Goal: Information Seeking & Learning: Learn about a topic

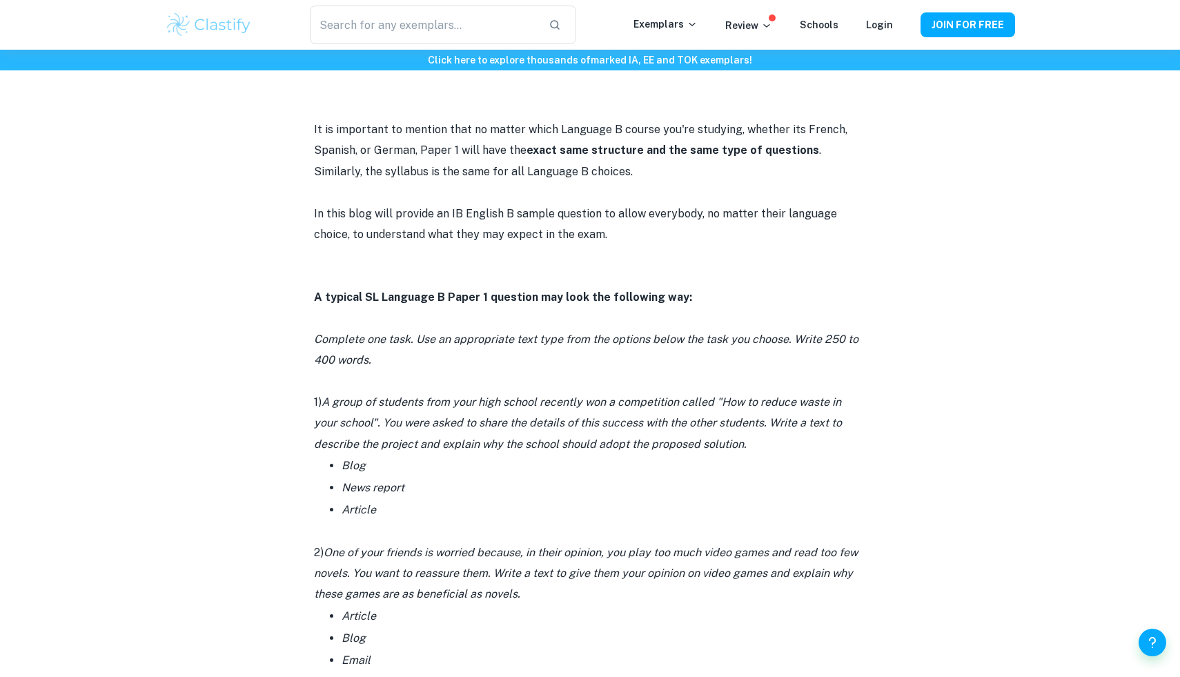
scroll to position [834, 0]
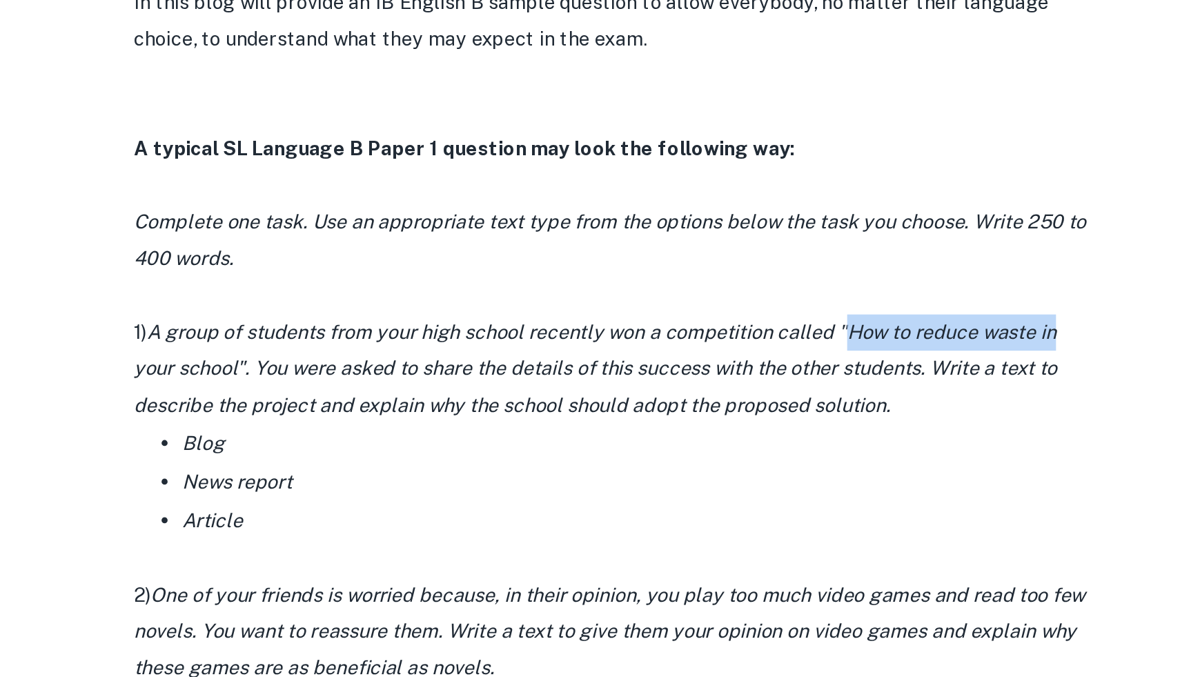
drag, startPoint x: 723, startPoint y: 364, endPoint x: 840, endPoint y: 373, distance: 117.0
click at [840, 373] on p "1) A group of students from your high school recently won a competition called …" at bounding box center [590, 386] width 552 height 63
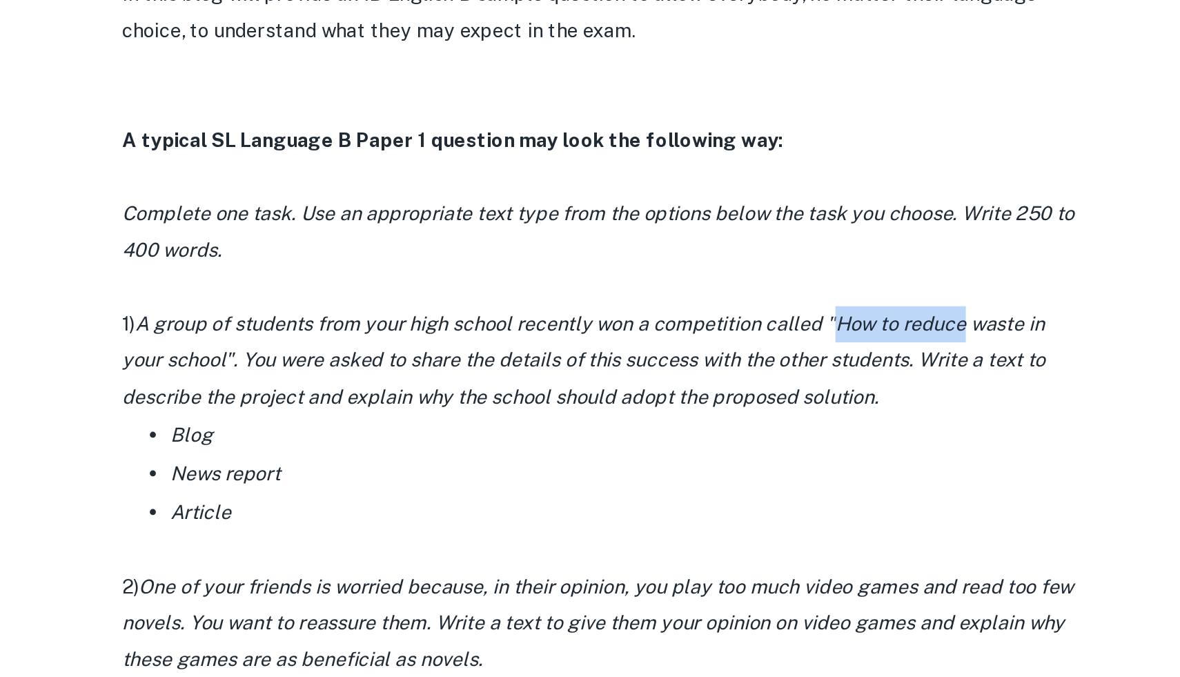
drag, startPoint x: 725, startPoint y: 360, endPoint x: 794, endPoint y: 364, distance: 69.1
click at [794, 364] on icon "A group of students from your high school recently won a competition called "Ho…" at bounding box center [578, 386] width 528 height 55
click at [777, 355] on p "1) A group of students from your high school recently won a competition called …" at bounding box center [590, 386] width 552 height 63
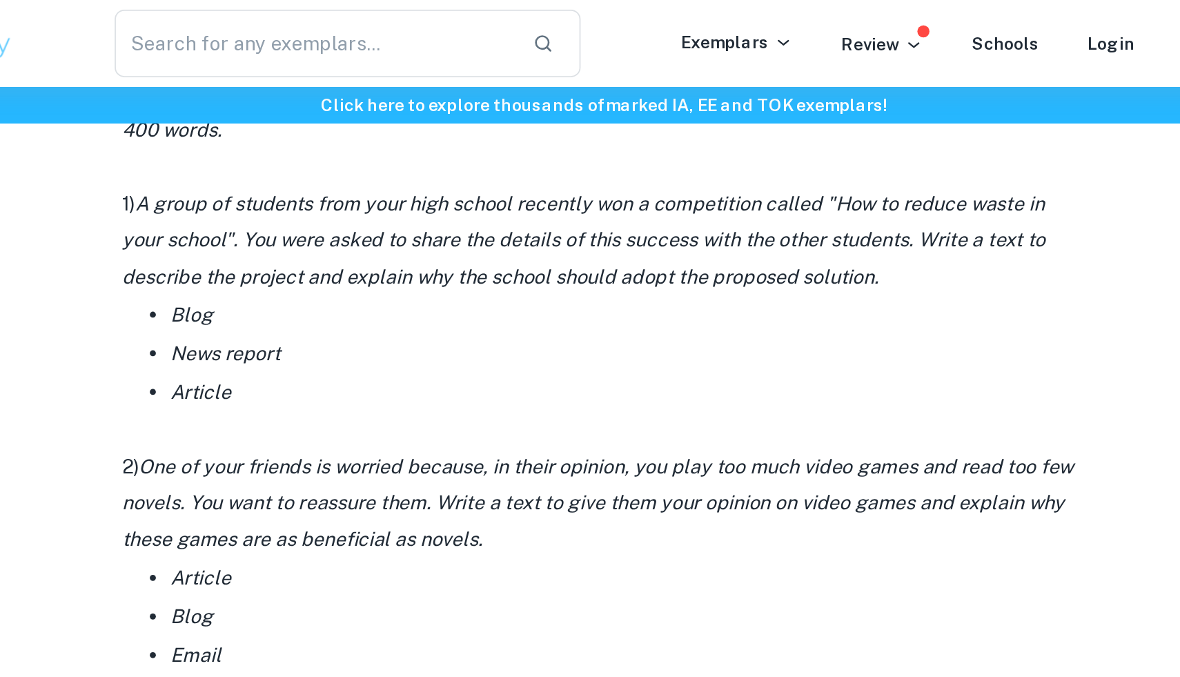
scroll to position [1059, 0]
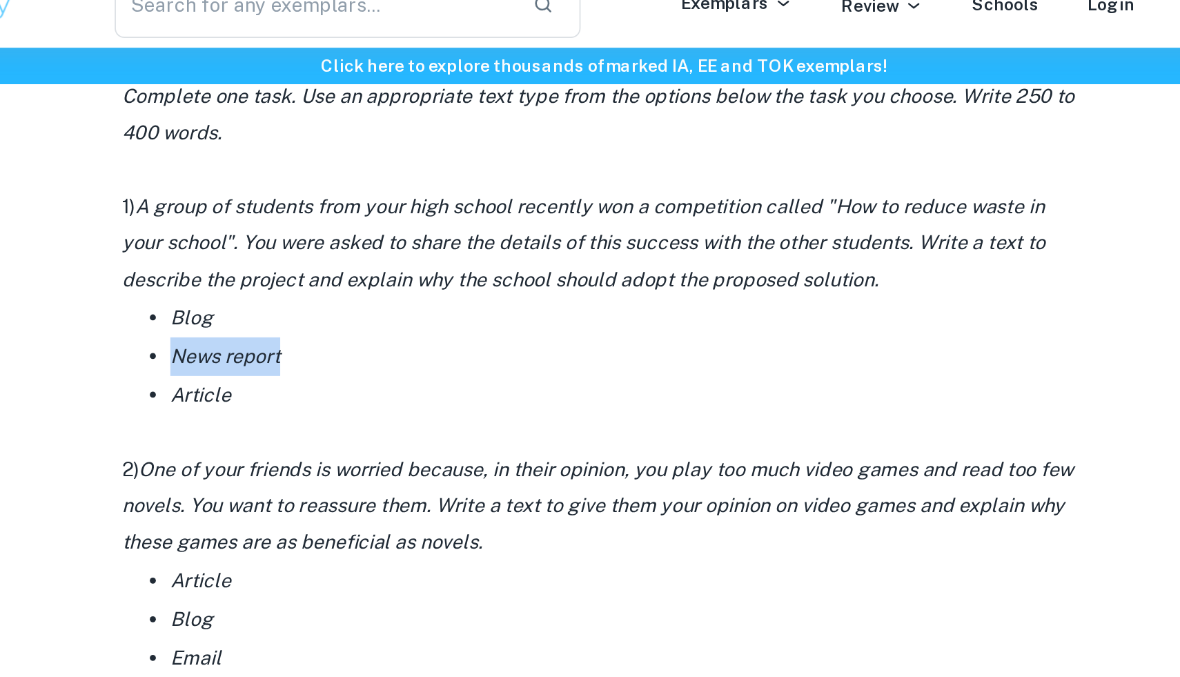
drag, startPoint x: 326, startPoint y: 222, endPoint x: 433, endPoint y: 230, distance: 107.9
click at [433, 230] on ul "Blog News report Article" at bounding box center [590, 226] width 552 height 66
